Goal: Task Accomplishment & Management: Manage account settings

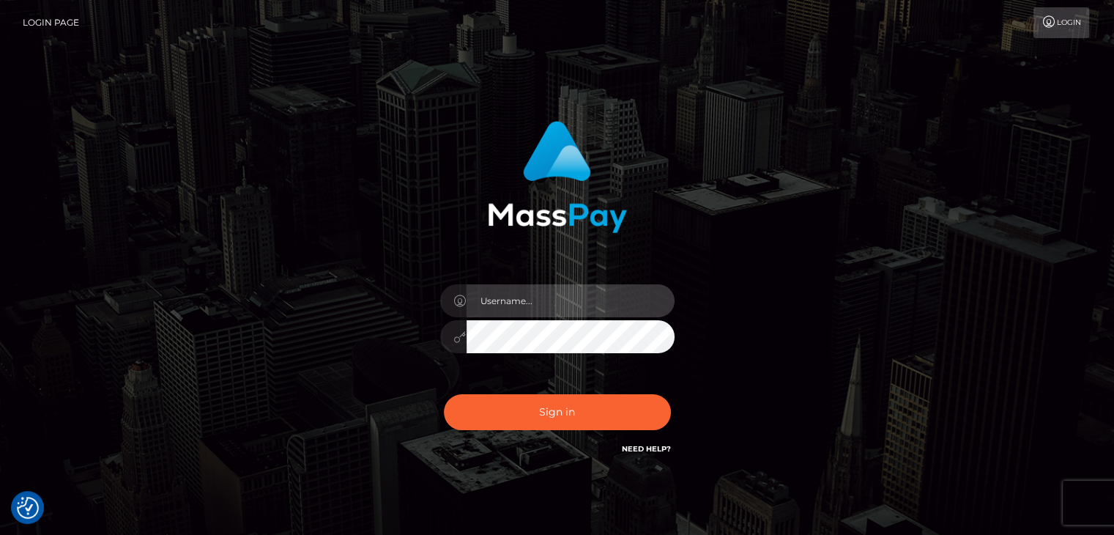
click at [591, 299] on input "text" at bounding box center [571, 300] width 208 height 33
type input "[EMAIL_ADDRESS][DOMAIN_NAME]"
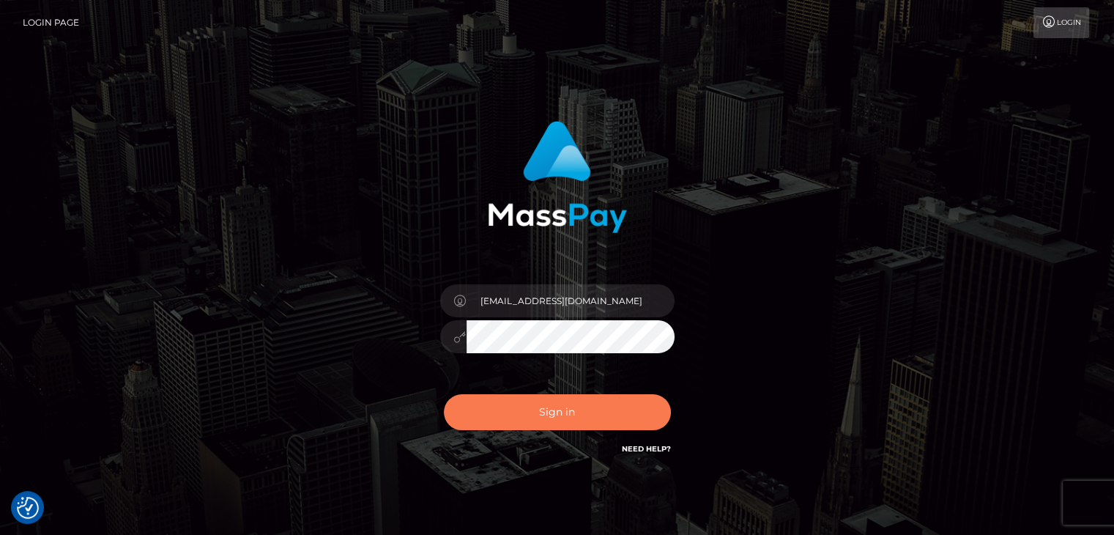
click at [563, 404] on button "Sign in" at bounding box center [557, 412] width 227 height 36
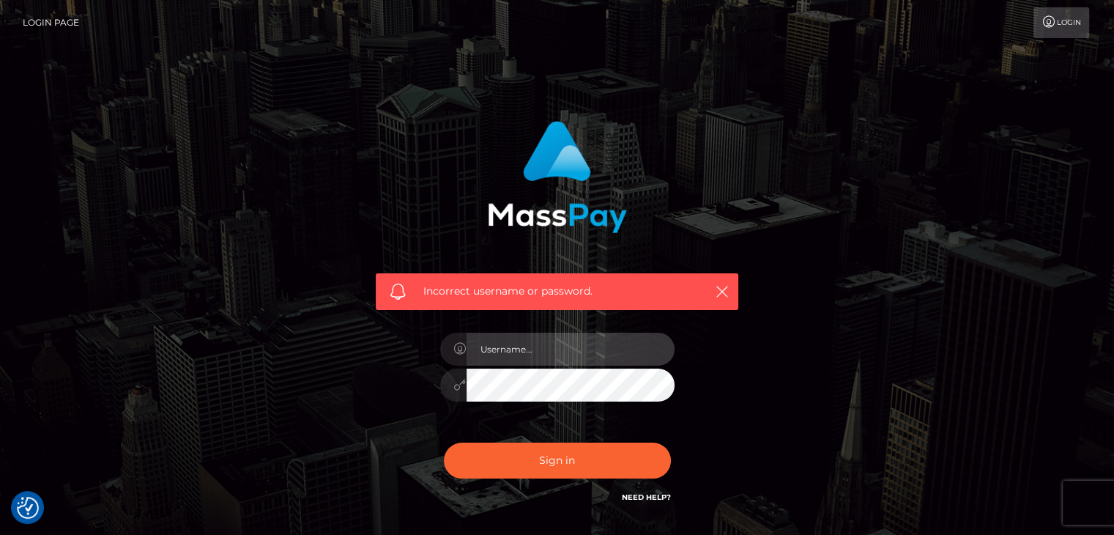
click at [533, 342] on input "text" at bounding box center [571, 349] width 208 height 33
type input "[EMAIL_ADDRESS][DOMAIN_NAME]"
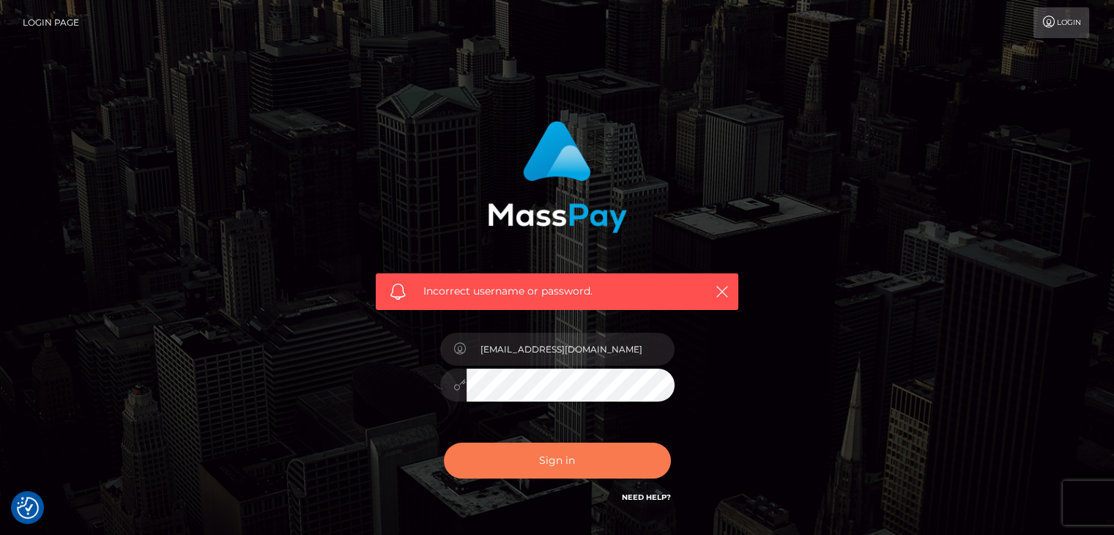
click at [481, 460] on button "Sign in" at bounding box center [557, 460] width 227 height 36
